Goal: Task Accomplishment & Management: Manage account settings

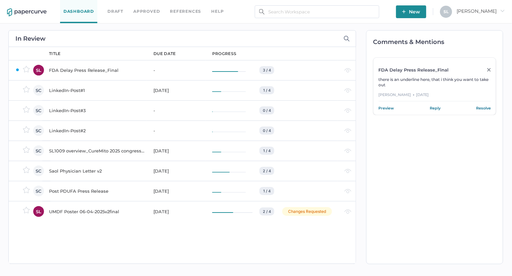
click at [79, 91] on div "LinkedIn-Post#1" at bounding box center [97, 90] width 96 height 8
click at [84, 170] on div "Saol Physician Letter v2" at bounding box center [97, 171] width 96 height 8
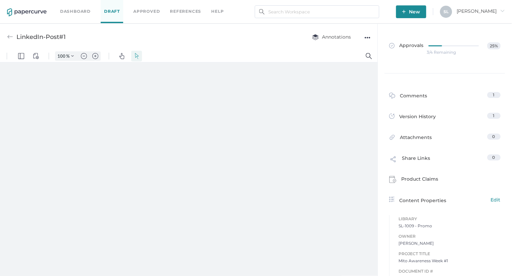
type input "135"
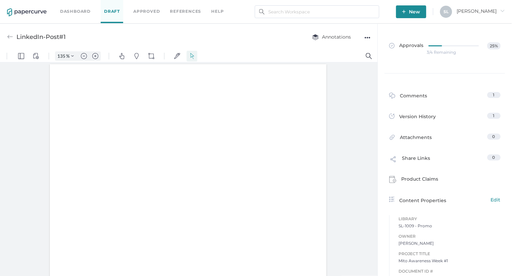
scroll to position [0, 0]
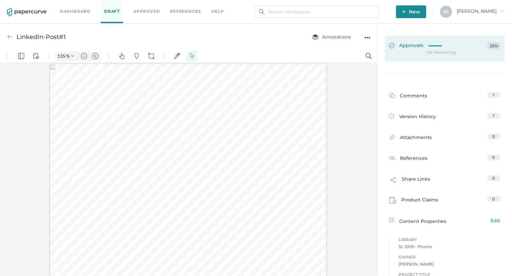
click at [414, 43] on span "Approvals" at bounding box center [406, 45] width 35 height 7
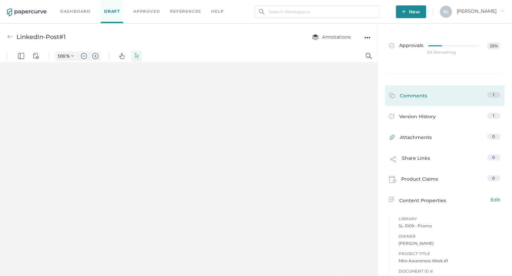
type input "135"
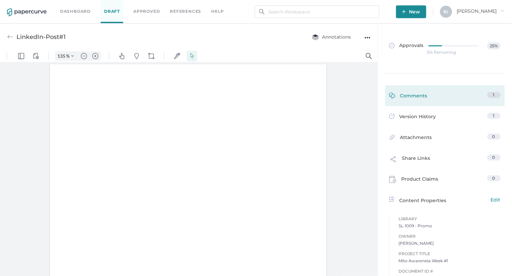
scroll to position [0, 0]
click at [413, 94] on div "Comments" at bounding box center [408, 97] width 38 height 10
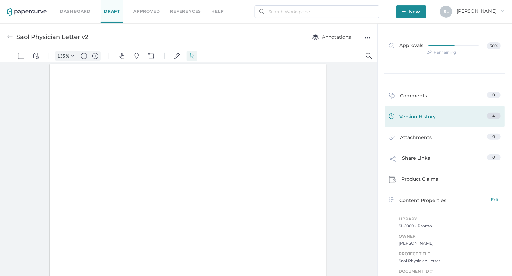
type input "135"
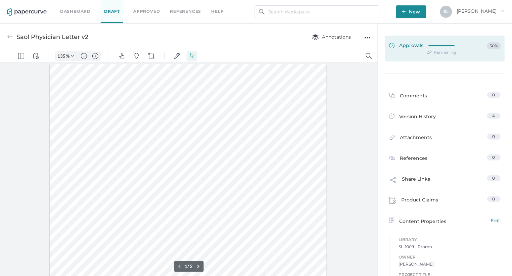
click at [412, 47] on span "Approvals" at bounding box center [406, 45] width 35 height 7
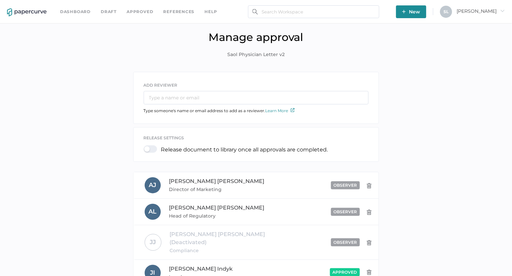
click at [74, 10] on link "Dashboard" at bounding box center [75, 11] width 31 height 7
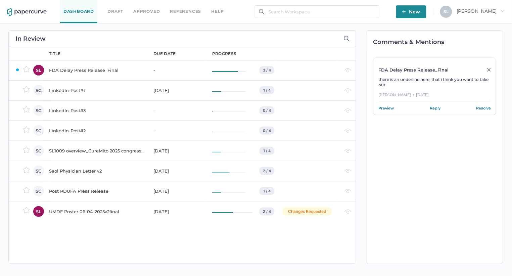
click at [82, 169] on div "Saol Physician Letter v2" at bounding box center [97, 171] width 96 height 8
click at [148, 10] on link "Approved" at bounding box center [146, 11] width 27 height 7
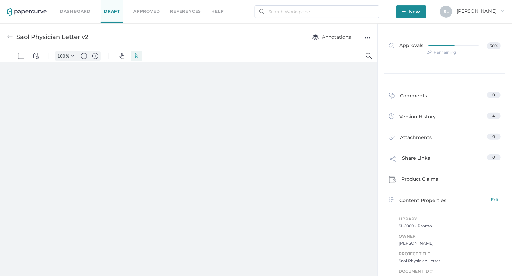
type input "135"
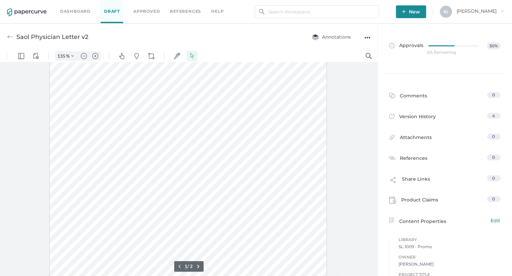
scroll to position [61, 0]
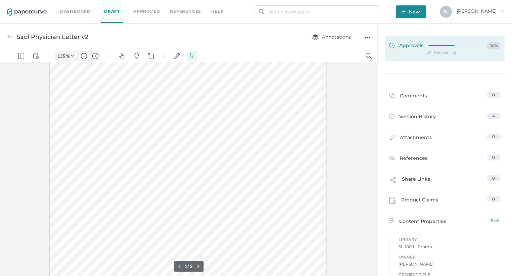
click at [410, 47] on span "Approvals" at bounding box center [406, 45] width 35 height 7
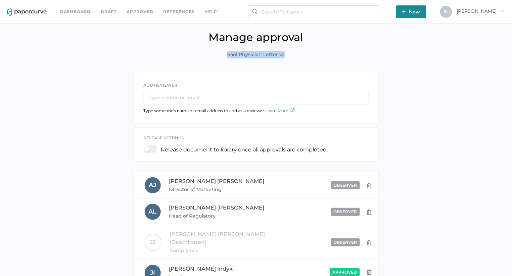
drag, startPoint x: 293, startPoint y: 55, endPoint x: 225, endPoint y: 55, distance: 68.1
click at [225, 55] on div "Manage approval Saol Physician Letter v2" at bounding box center [256, 50] width 502 height 38
copy span "Saol Physician Letter v2"
click at [79, 12] on link "Dashboard" at bounding box center [75, 11] width 31 height 7
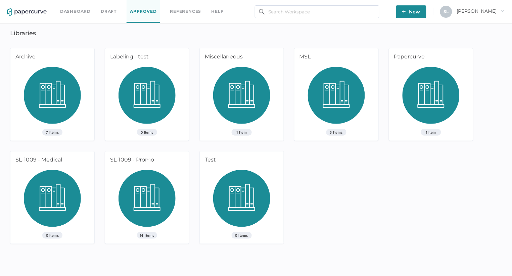
click at [132, 158] on div "SL-1009 - Promo" at bounding box center [146, 160] width 82 height 18
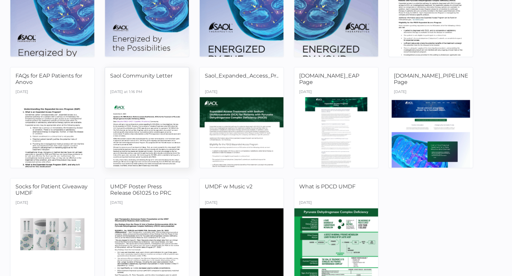
scroll to position [124, 0]
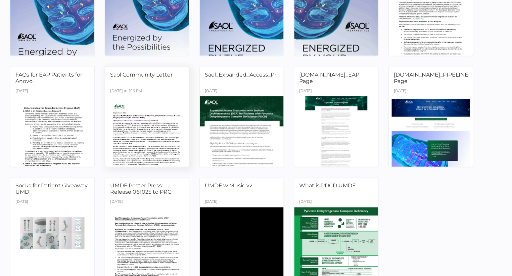
click at [156, 73] on span "Saol Community Letter" at bounding box center [141, 74] width 62 height 6
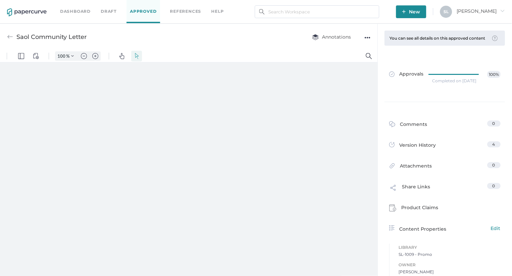
type input "135"
click at [142, 11] on link "Approved" at bounding box center [143, 11] width 33 height 23
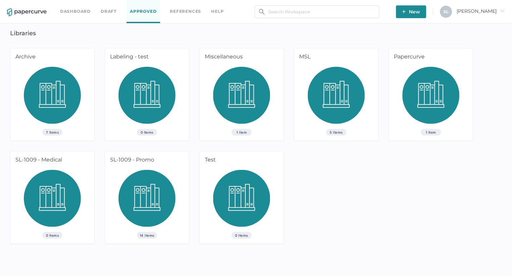
click at [75, 10] on link "Dashboard" at bounding box center [75, 11] width 31 height 7
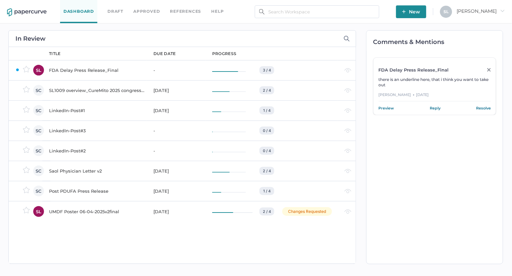
click at [96, 68] on div "FDA Delay Press Release_Final" at bounding box center [97, 70] width 96 height 8
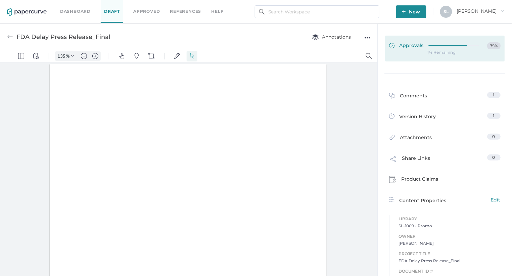
type input "135"
click at [409, 47] on span "Approvals" at bounding box center [406, 45] width 35 height 7
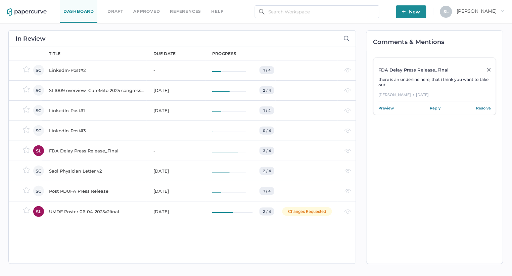
click at [78, 151] on div "FDA Delay Press Release_Final" at bounding box center [97, 151] width 96 height 8
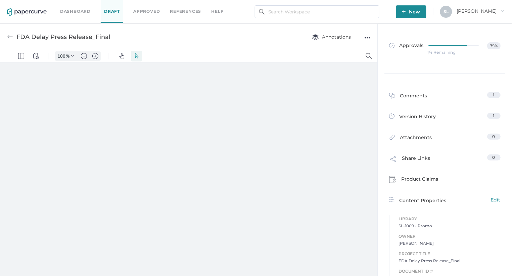
type input "135"
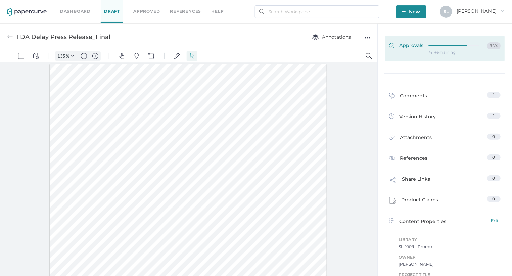
click at [413, 44] on span "Approvals" at bounding box center [406, 45] width 35 height 7
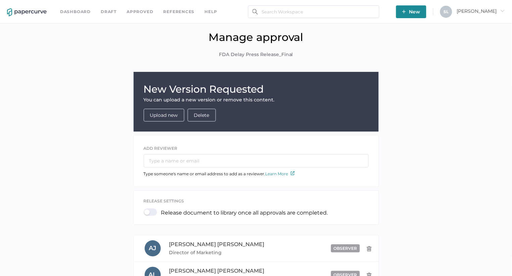
click at [70, 12] on link "Dashboard" at bounding box center [75, 11] width 31 height 7
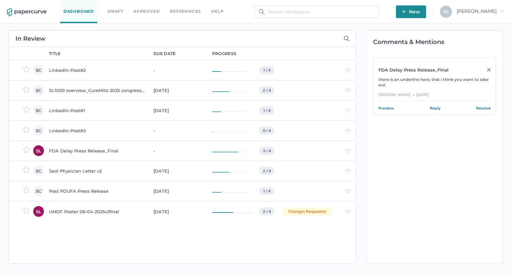
click at [88, 149] on div "FDA Delay Press Release_Final" at bounding box center [97, 151] width 96 height 8
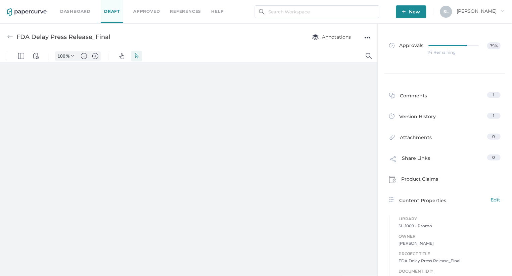
type input "135"
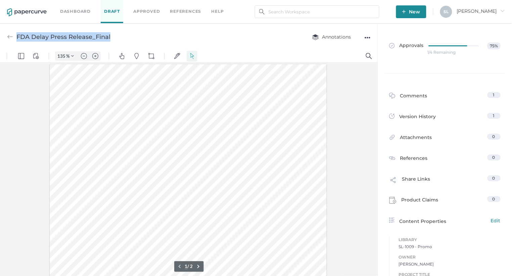
drag, startPoint x: 114, startPoint y: 37, endPoint x: 16, endPoint y: 36, distance: 98.0
click at [16, 36] on div "FDA Delay Press Release_Final Annotations ●●●" at bounding box center [189, 36] width 378 height 27
copy div "FDA Delay Press Release_Final"
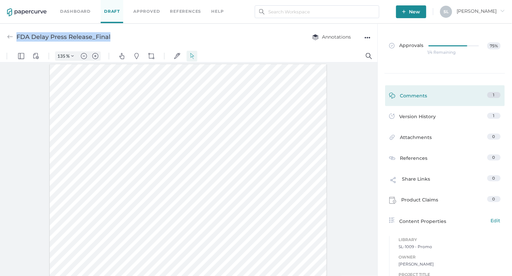
click at [410, 95] on div "Comments" at bounding box center [408, 97] width 38 height 10
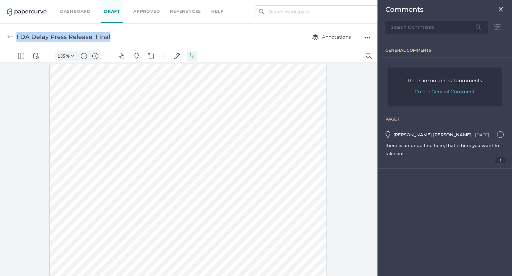
scroll to position [3, 0]
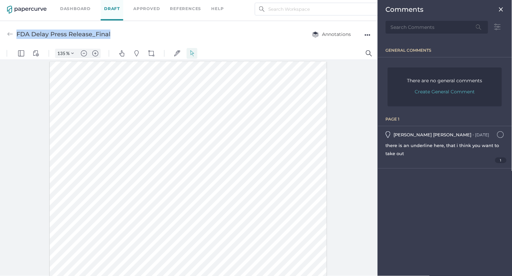
click at [345, 86] on div at bounding box center [189, 167] width 378 height 216
click at [503, 9] on img at bounding box center [500, 9] width 5 height 5
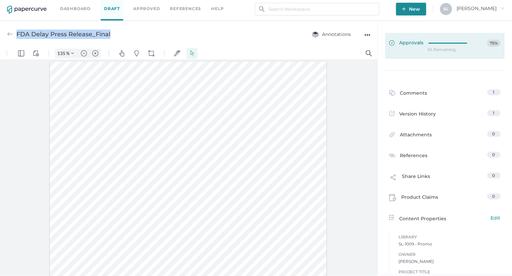
scroll to position [0, 0]
click at [409, 41] on span "Approvals" at bounding box center [406, 43] width 35 height 7
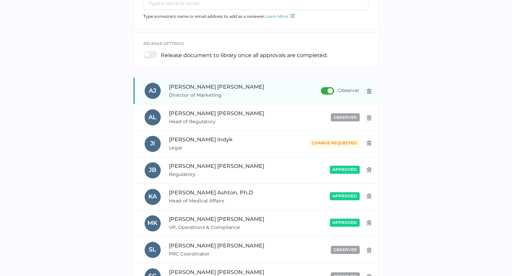
scroll to position [178, 0]
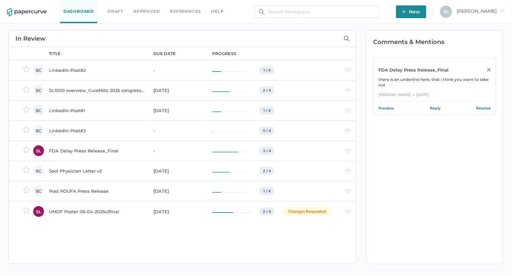
click at [80, 90] on div "SL1009 overview_CureMito 2025 congress_for PRC" at bounding box center [97, 90] width 96 height 8
click at [90, 151] on div "FDA Delay Press Release_Final" at bounding box center [97, 151] width 96 height 8
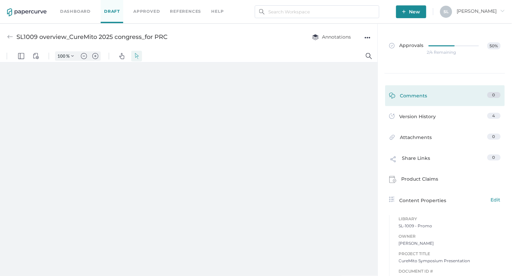
type input "135"
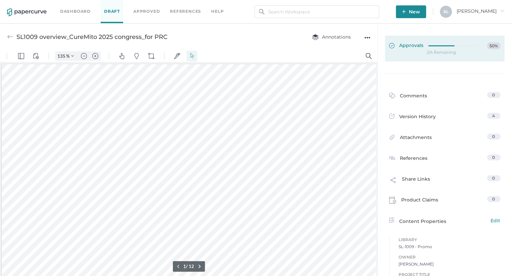
click at [408, 45] on span "Approvals" at bounding box center [406, 45] width 35 height 7
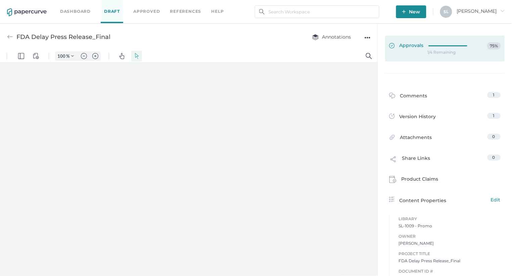
type input "135"
click at [412, 47] on span "Approvals" at bounding box center [406, 45] width 35 height 7
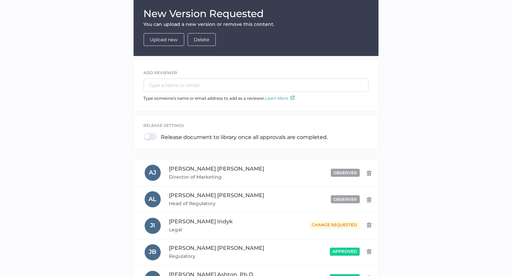
scroll to position [28, 0]
